Goal: Find specific page/section: Find specific page/section

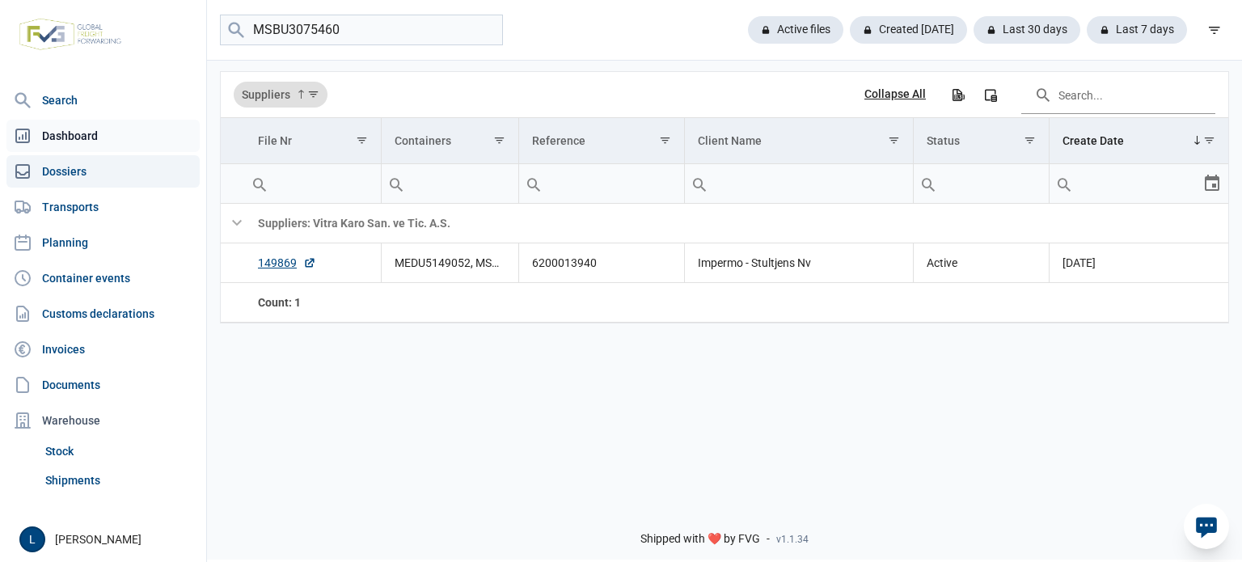
click at [78, 129] on link "Dashboard" at bounding box center [102, 136] width 193 height 32
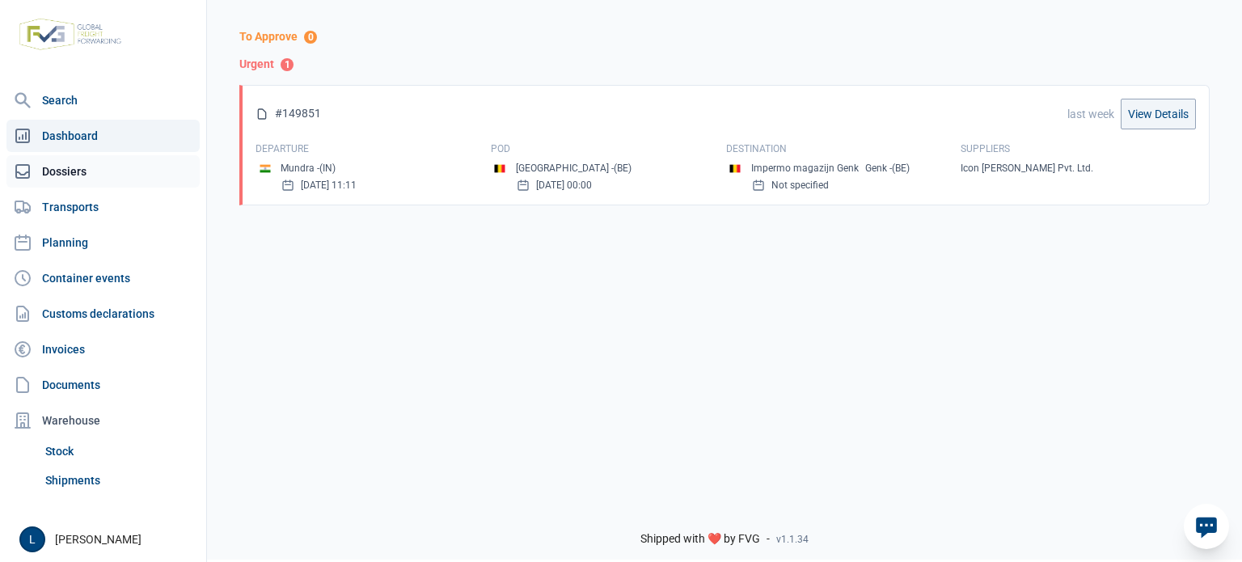
click at [97, 171] on link "Dossiers" at bounding box center [102, 171] width 193 height 32
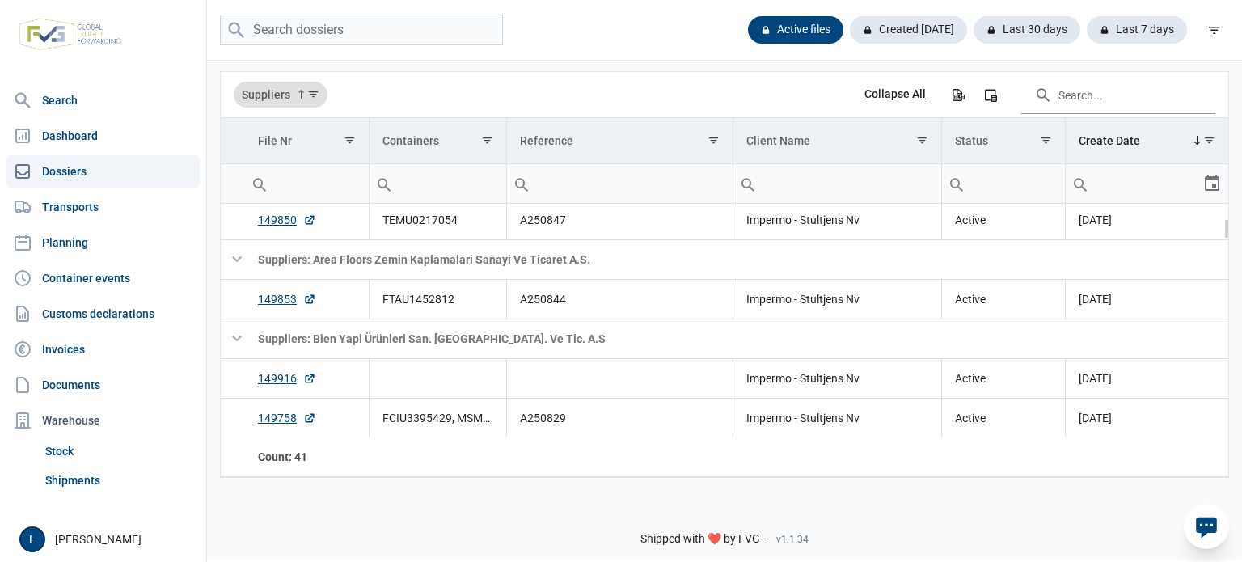
scroll to position [214, 0]
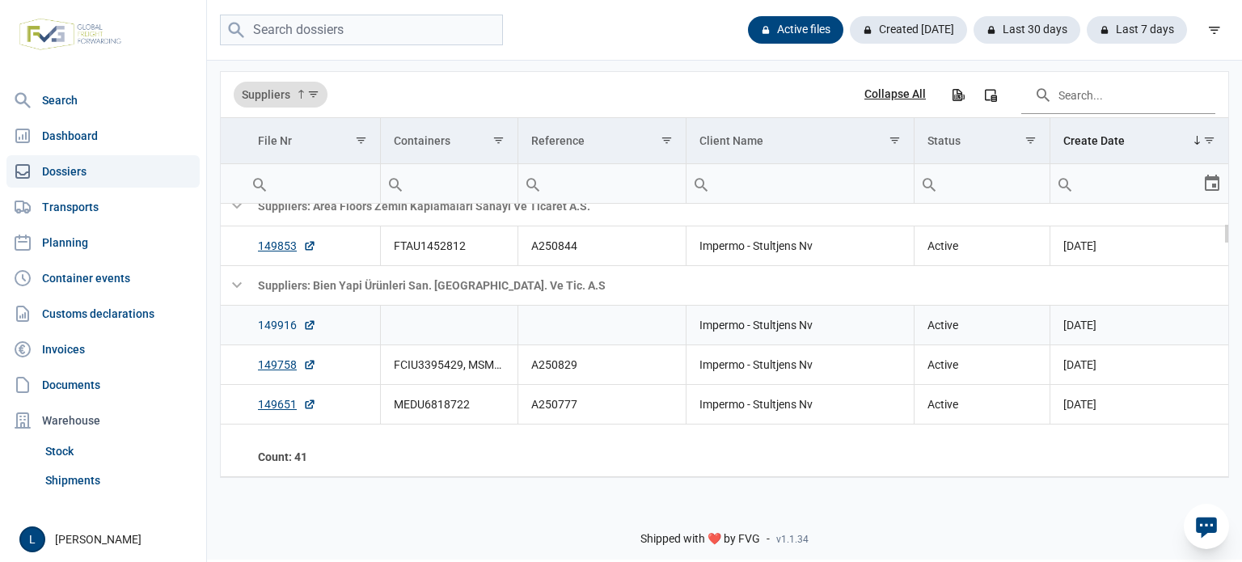
click at [275, 323] on link "149916" at bounding box center [287, 325] width 58 height 16
click at [495, 330] on td "Data grid with 66 rows and 7 columns" at bounding box center [449, 325] width 137 height 40
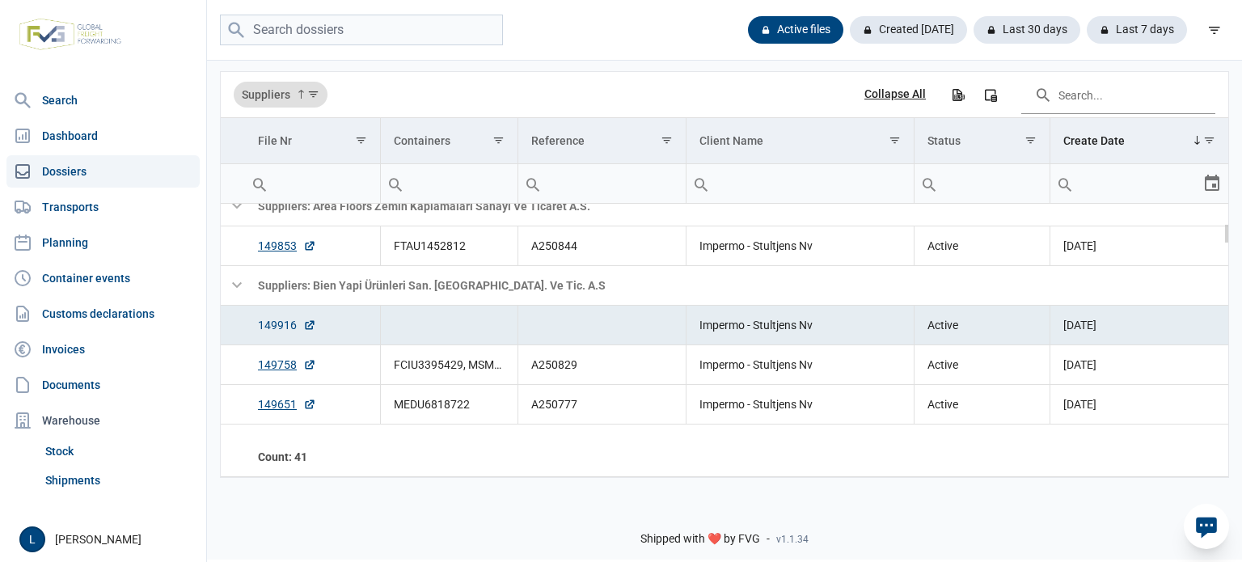
click at [268, 321] on link "149916" at bounding box center [287, 325] width 58 height 16
click at [398, 34] on input "search" at bounding box center [361, 31] width 283 height 32
type input "grinwood"
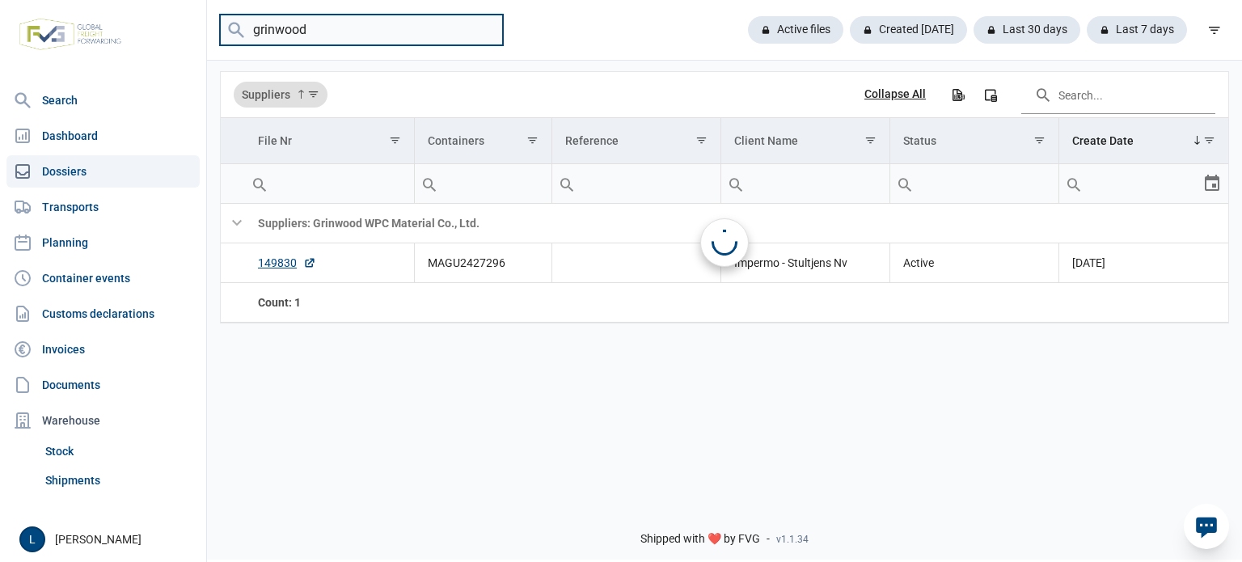
scroll to position [0, 0]
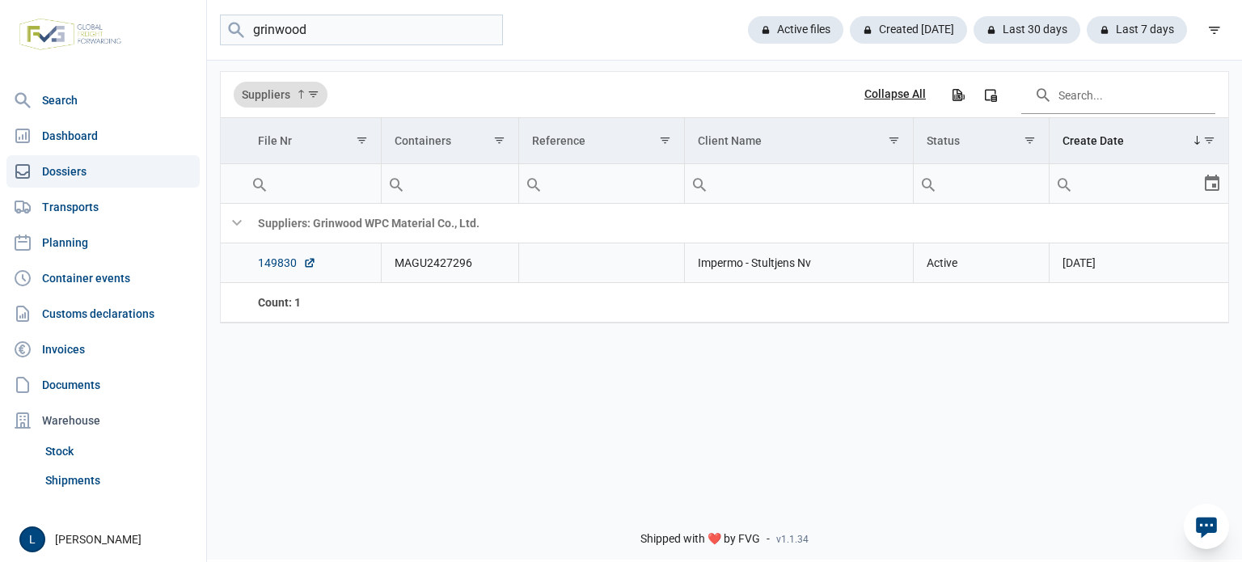
click at [275, 262] on link "149830" at bounding box center [287, 263] width 58 height 16
click at [475, 27] on input "grinwood" at bounding box center [361, 31] width 283 height 32
click at [482, 27] on input "grinwood" at bounding box center [361, 31] width 283 height 32
click at [850, 20] on div "Active files" at bounding box center [908, 29] width 117 height 27
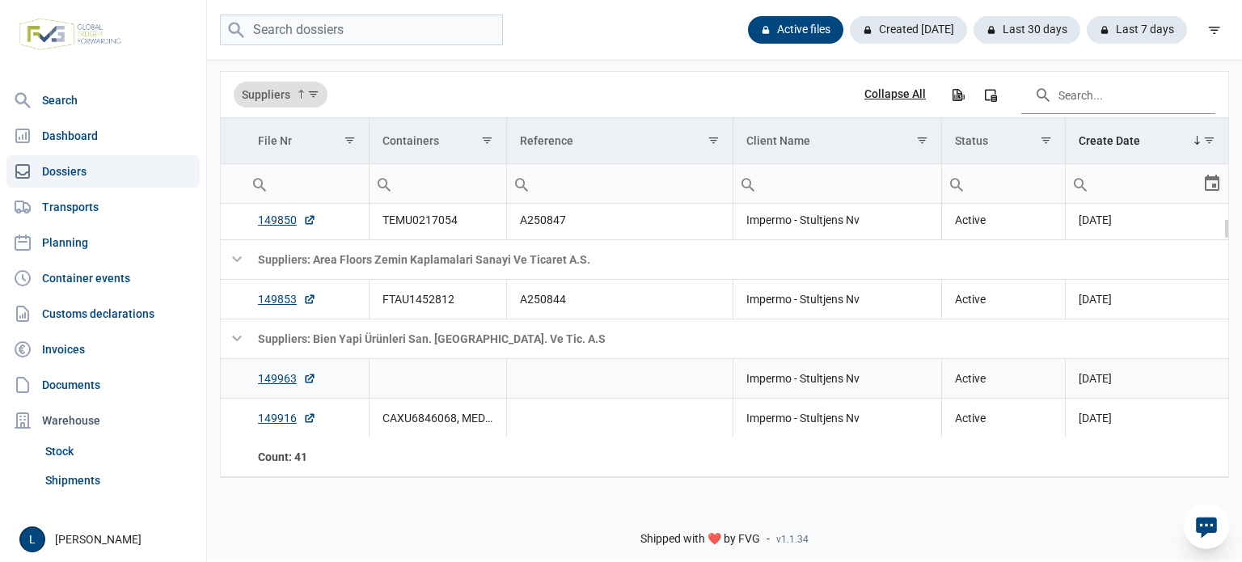
scroll to position [214, 0]
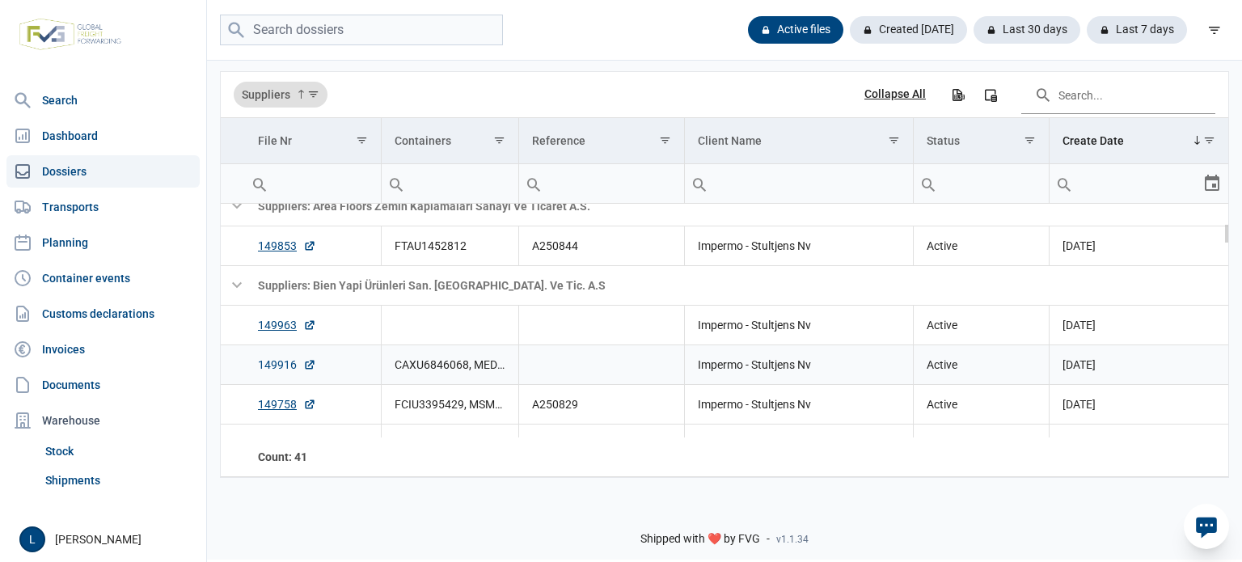
click at [280, 363] on link "149916" at bounding box center [287, 364] width 58 height 16
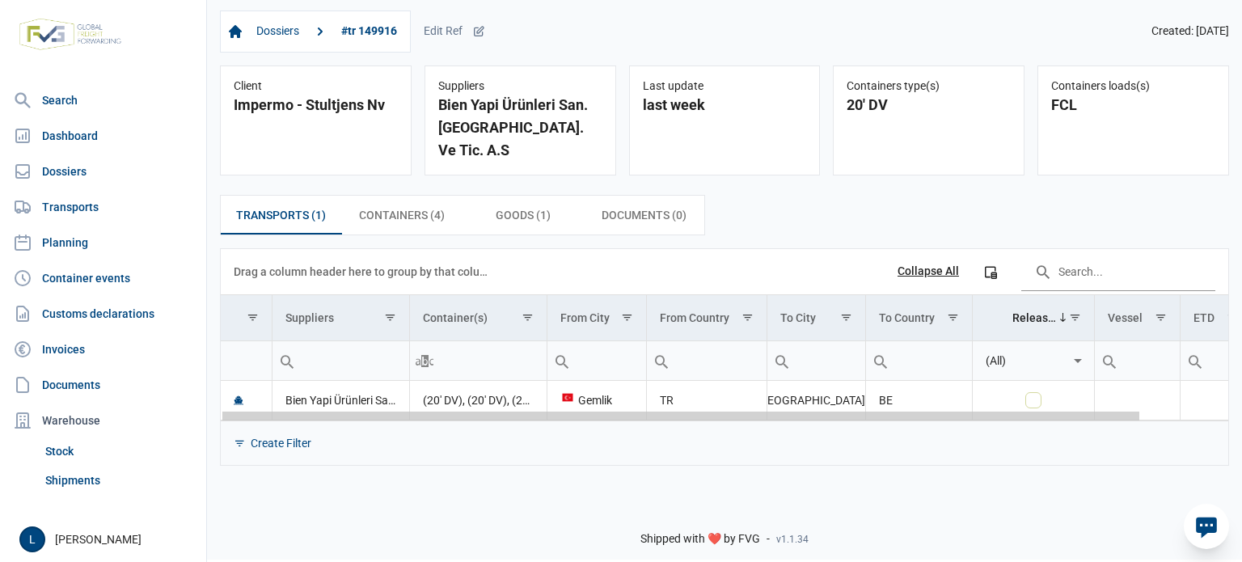
scroll to position [0, 95]
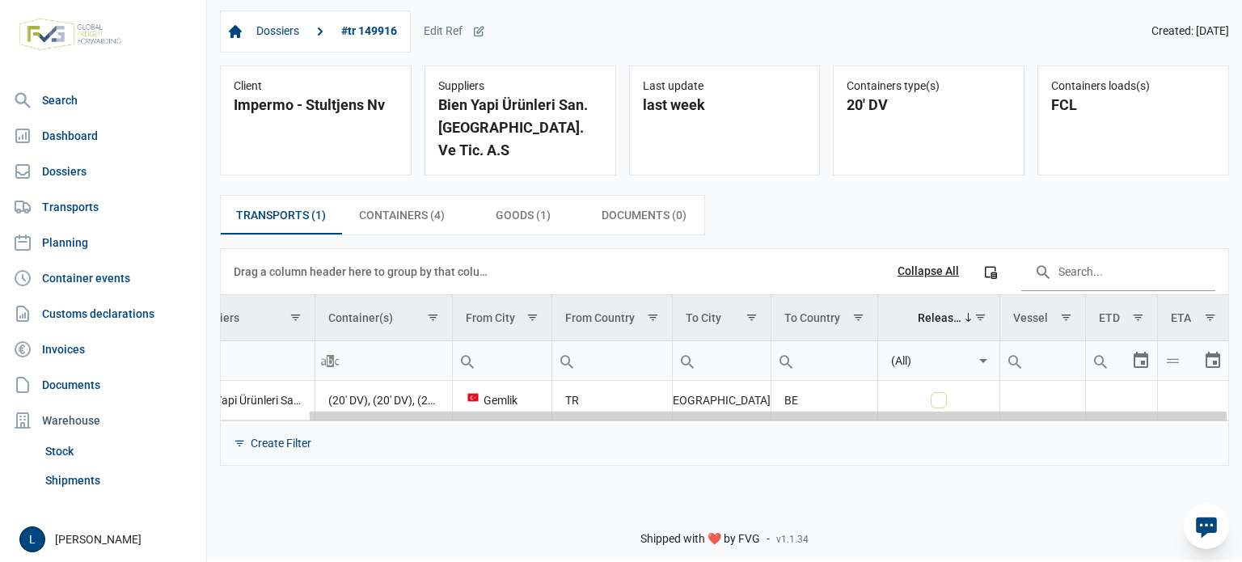
drag, startPoint x: 913, startPoint y: 396, endPoint x: 1109, endPoint y: 397, distance: 196.4
click at [1109, 397] on body "For evaluation purposes only. Redistribution prohibited. Please register an exi…" at bounding box center [621, 253] width 1242 height 562
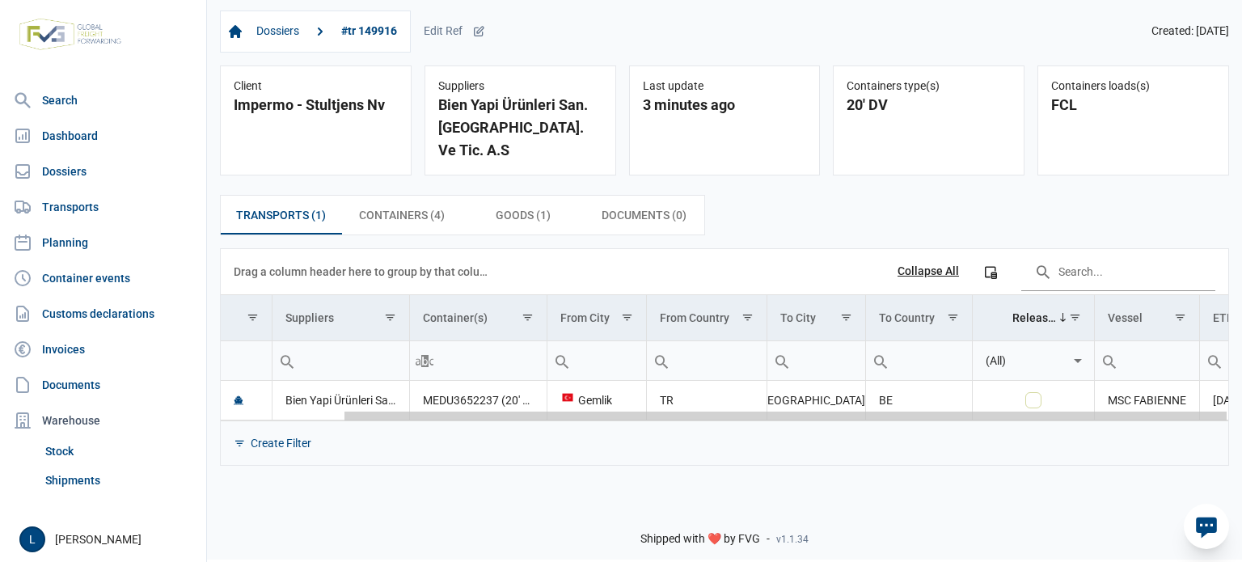
scroll to position [0, 138]
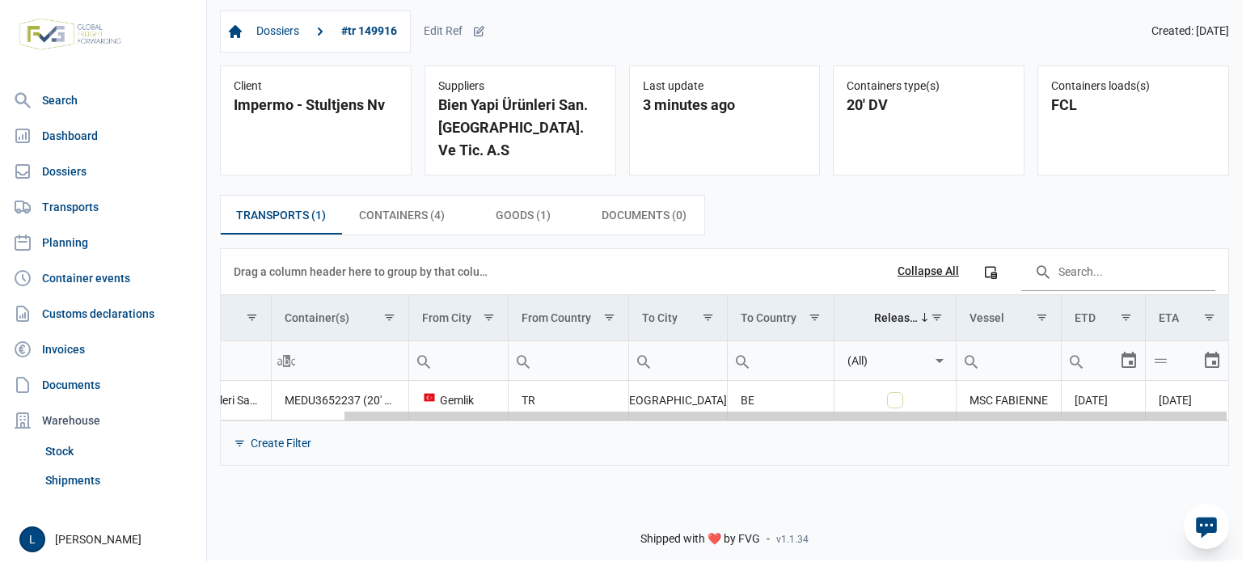
drag, startPoint x: 970, startPoint y: 394, endPoint x: 1241, endPoint y: 389, distance: 270.8
click at [1241, 390] on body "For evaluation purposes only. Redistribution prohibited. Please register an exi…" at bounding box center [621, 253] width 1242 height 562
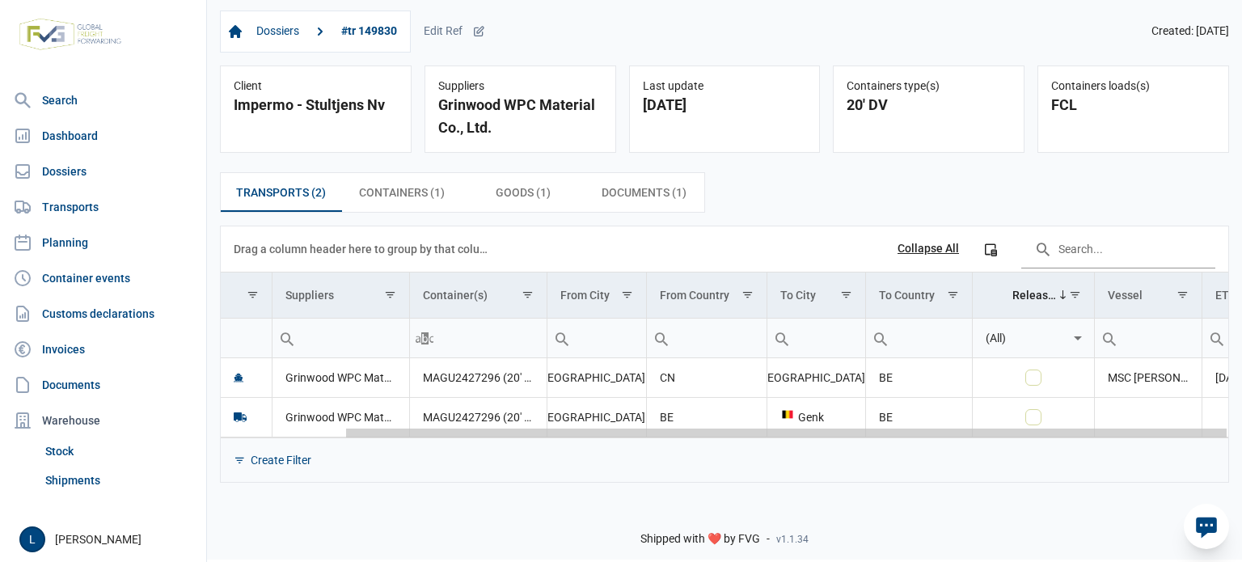
scroll to position [0, 140]
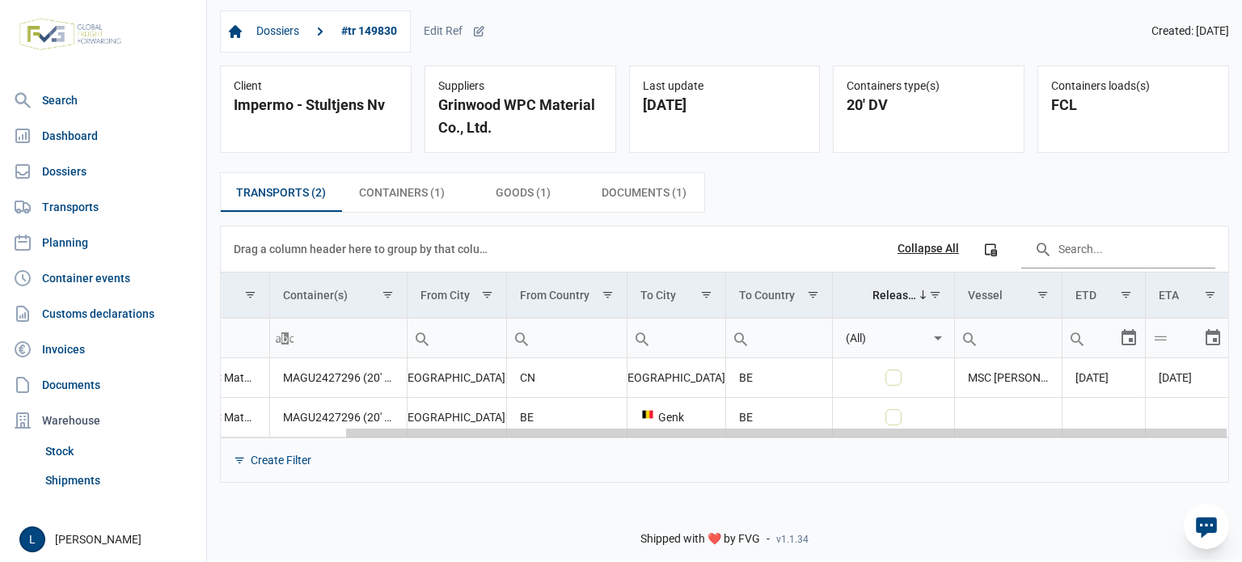
drag, startPoint x: 877, startPoint y: 432, endPoint x: 1167, endPoint y: 428, distance: 290.2
click at [1167, 428] on body "For evaluation purposes only. Redistribution prohibited. Please register an exi…" at bounding box center [621, 253] width 1242 height 562
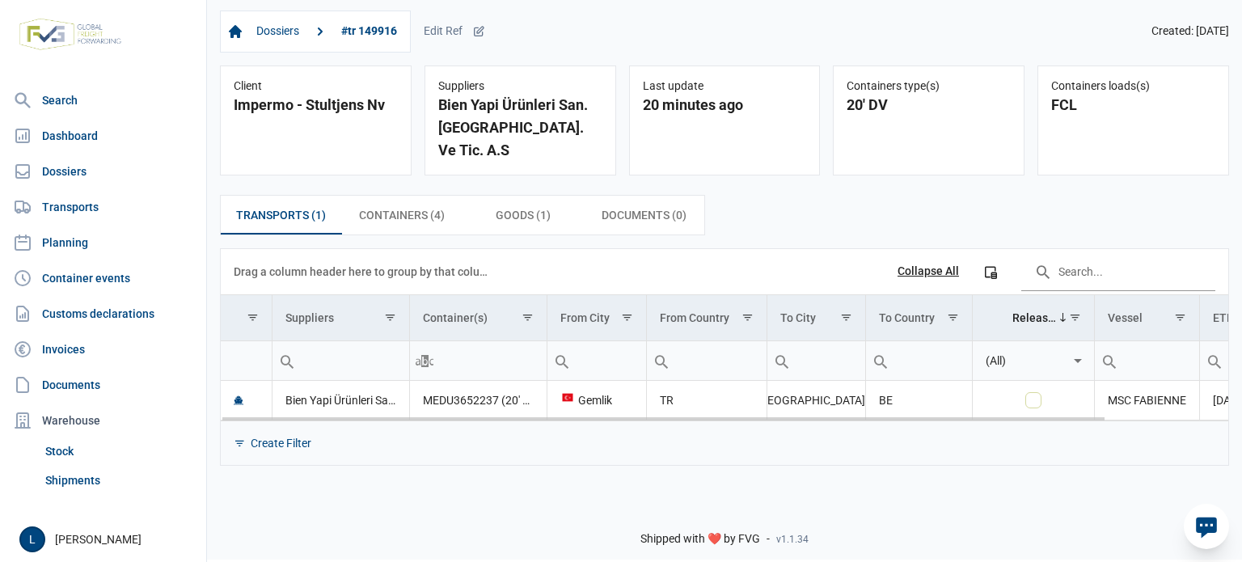
drag, startPoint x: 812, startPoint y: 398, endPoint x: 1103, endPoint y: 394, distance: 291.8
click at [1103, 394] on div "Data grid with 1 rows and 11 columns Drag a column header here to group by that…" at bounding box center [724, 357] width 1007 height 216
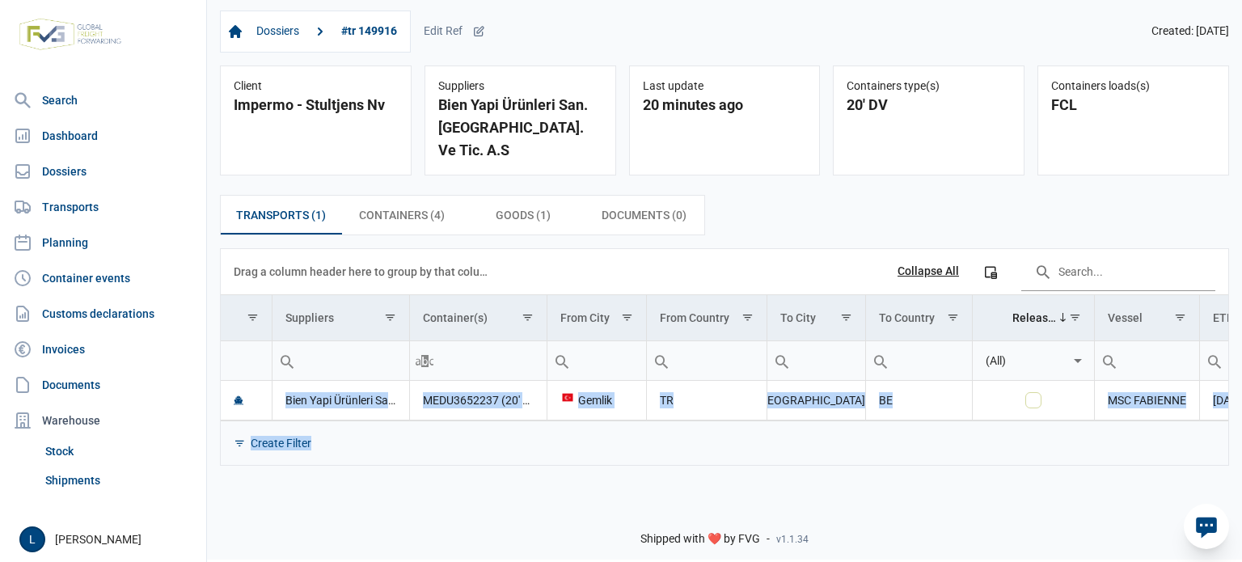
drag, startPoint x: 1044, startPoint y: 398, endPoint x: 1239, endPoint y: 388, distance: 195.9
click at [820, 175] on div "Transports (1) Transports (1) Containers (4) Containers (4) Goods (1) Goods (1)…" at bounding box center [725, 120] width 192 height 110
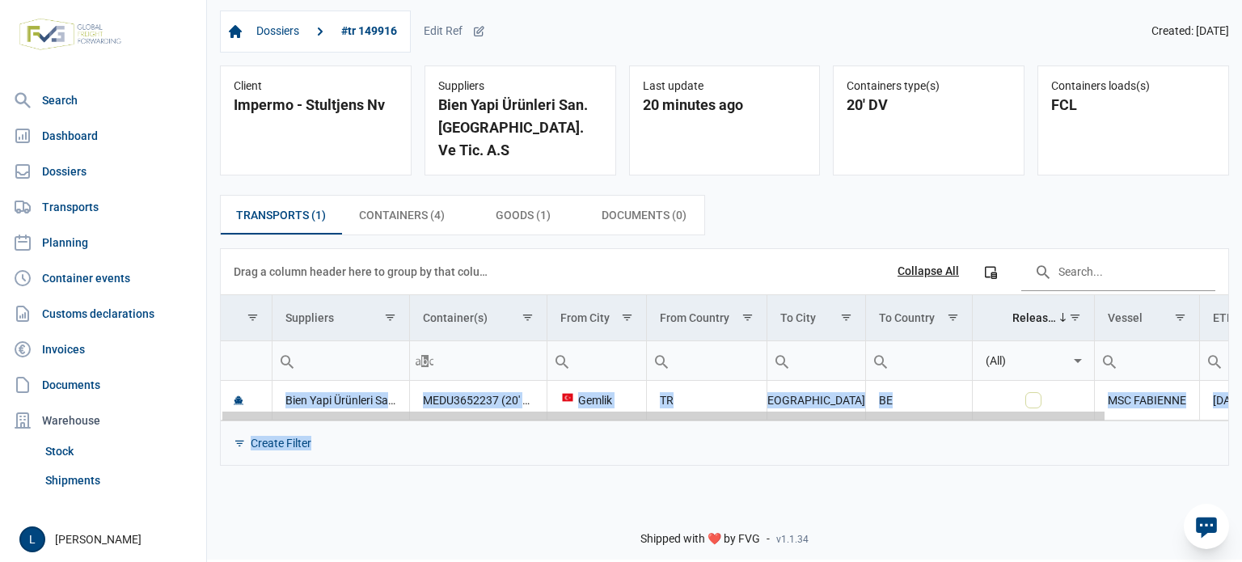
click at [1112, 410] on div "Data grid with 1 rows and 11 columns" at bounding box center [724, 415] width 1007 height 11
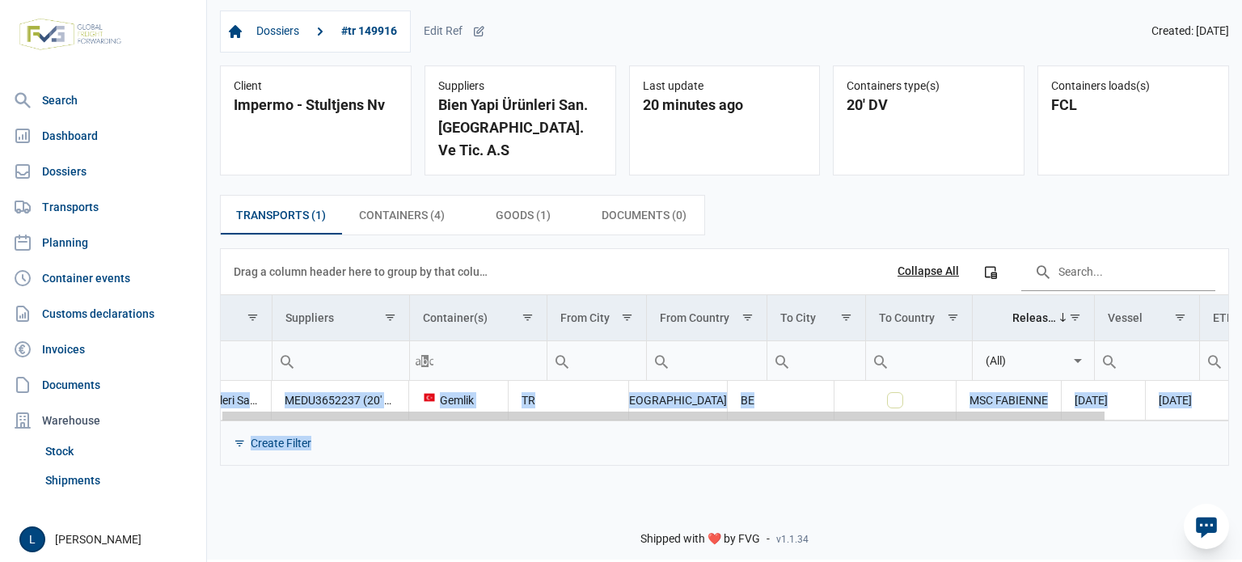
scroll to position [0, 138]
